Goal: Information Seeking & Learning: Learn about a topic

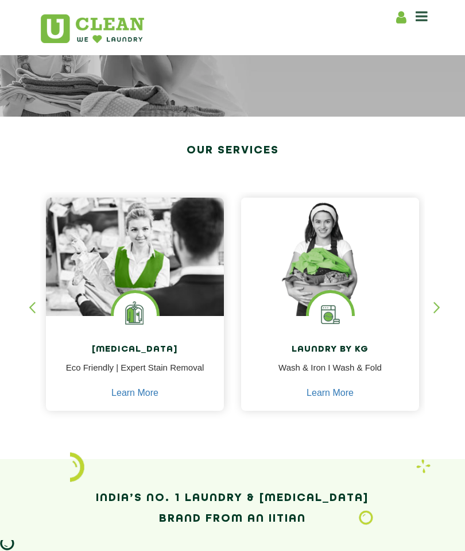
scroll to position [131, 0]
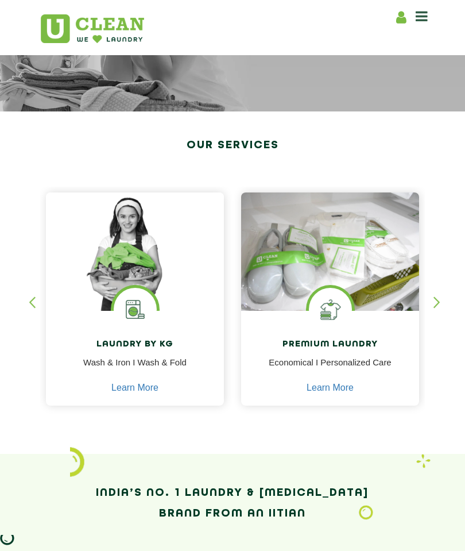
click at [301, 291] on img at bounding box center [330, 251] width 178 height 119
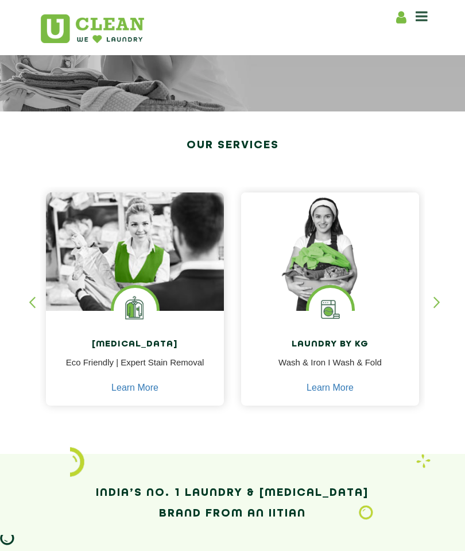
click at [305, 289] on img at bounding box center [330, 251] width 178 height 119
click at [323, 391] on link "Learn More" at bounding box center [330, 387] width 47 height 10
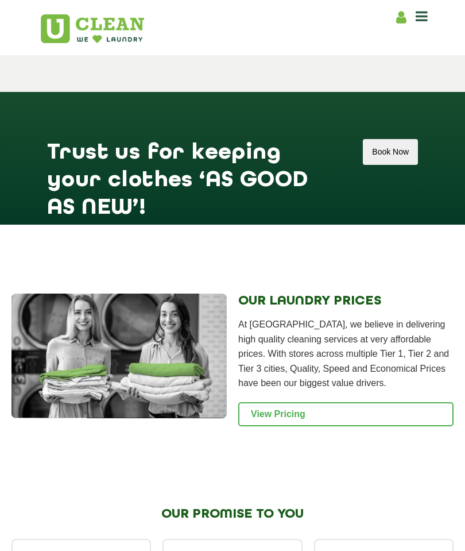
scroll to position [1564, 0]
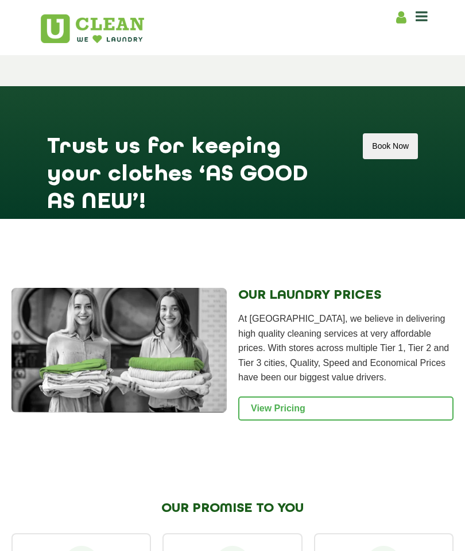
click at [374, 419] on link "View Pricing" at bounding box center [345, 408] width 215 height 24
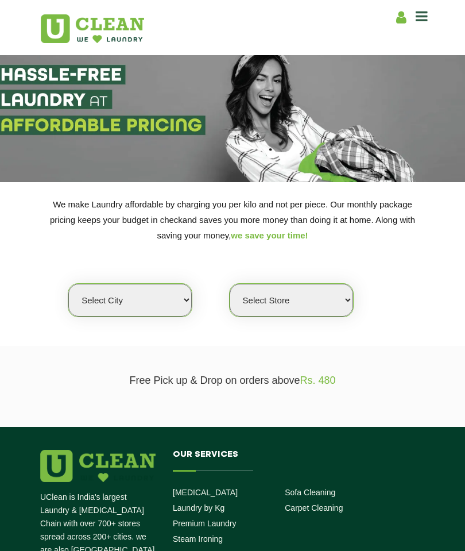
click at [160, 297] on select "Select city [GEOGRAPHIC_DATA] [GEOGRAPHIC_DATA] [GEOGRAPHIC_DATA] [GEOGRAPHIC_D…" at bounding box center [129, 300] width 123 height 33
select select "31"
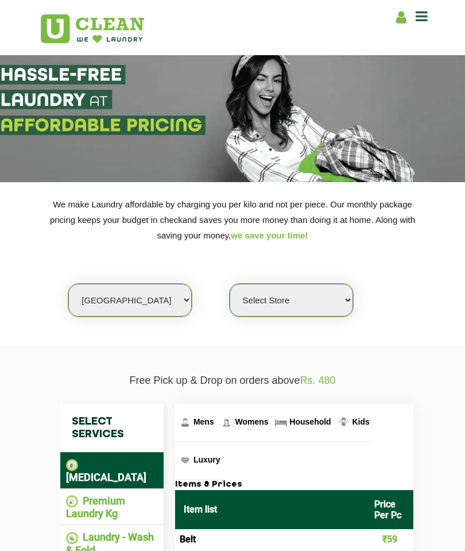
click at [269, 284] on select "Select Store" at bounding box center [291, 300] width 123 height 33
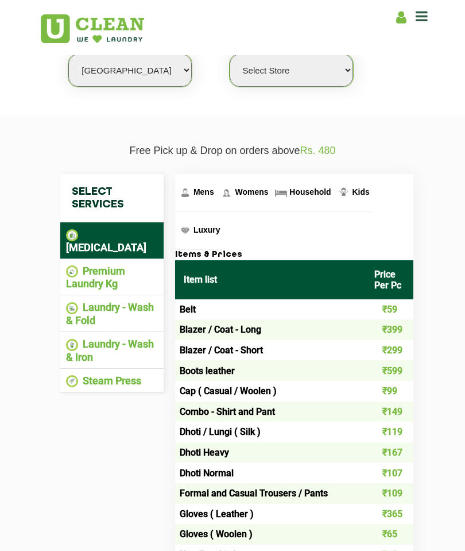
scroll to position [230, 0]
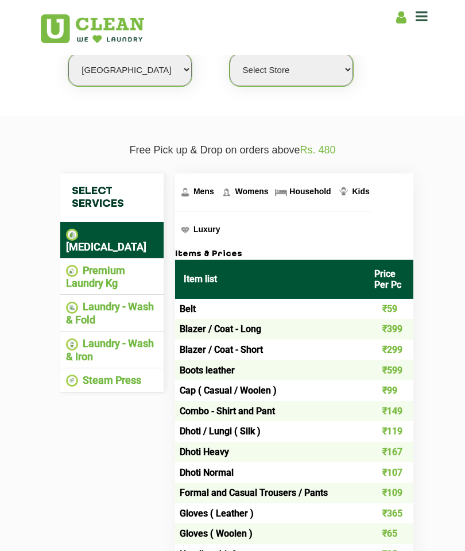
click at [91, 300] on li "Laundry - Wash & Fold" at bounding box center [112, 312] width 92 height 25
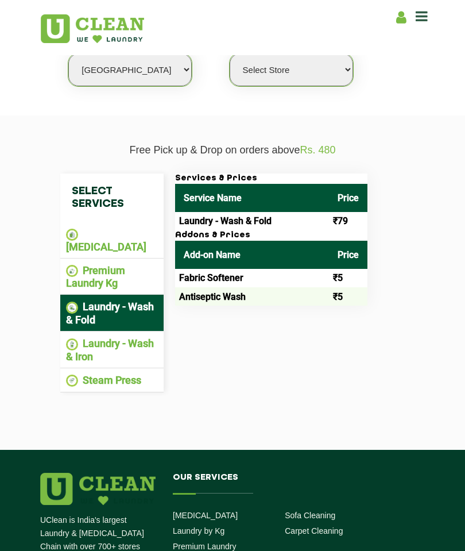
click at [87, 343] on li "Laundry - Wash & Iron" at bounding box center [112, 349] width 92 height 25
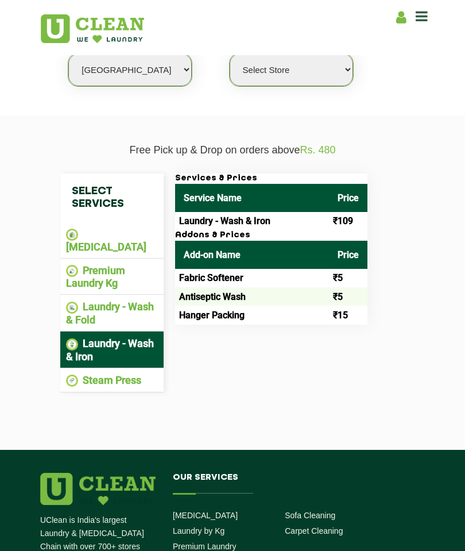
click at [99, 264] on li "Premium Laundry Kg" at bounding box center [112, 276] width 92 height 25
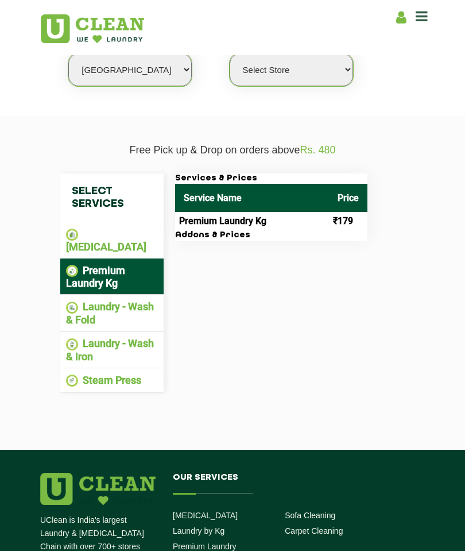
click at [96, 222] on ul "[MEDICAL_DATA]" at bounding box center [111, 240] width 103 height 37
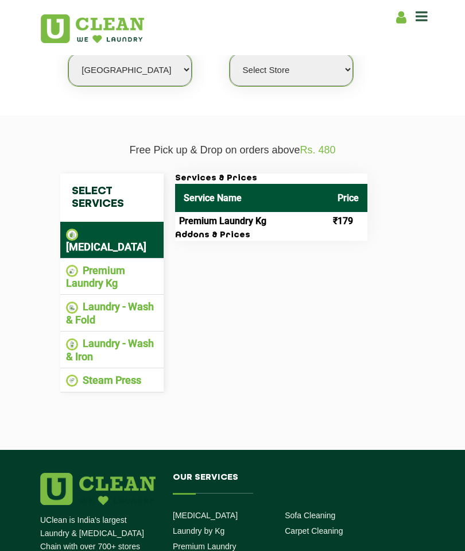
click at [116, 227] on li "[MEDICAL_DATA]" at bounding box center [112, 239] width 92 height 25
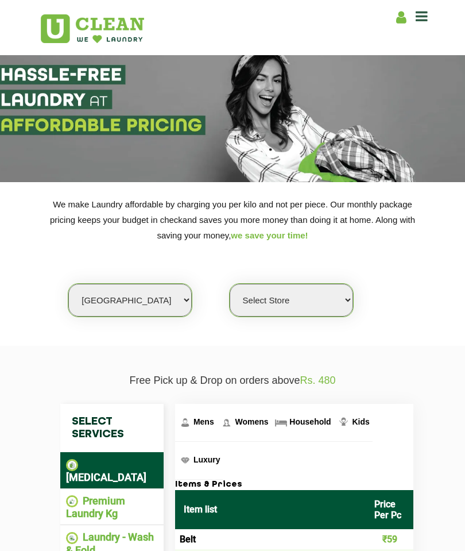
scroll to position [0, 0]
